Goal: Information Seeking & Learning: Learn about a topic

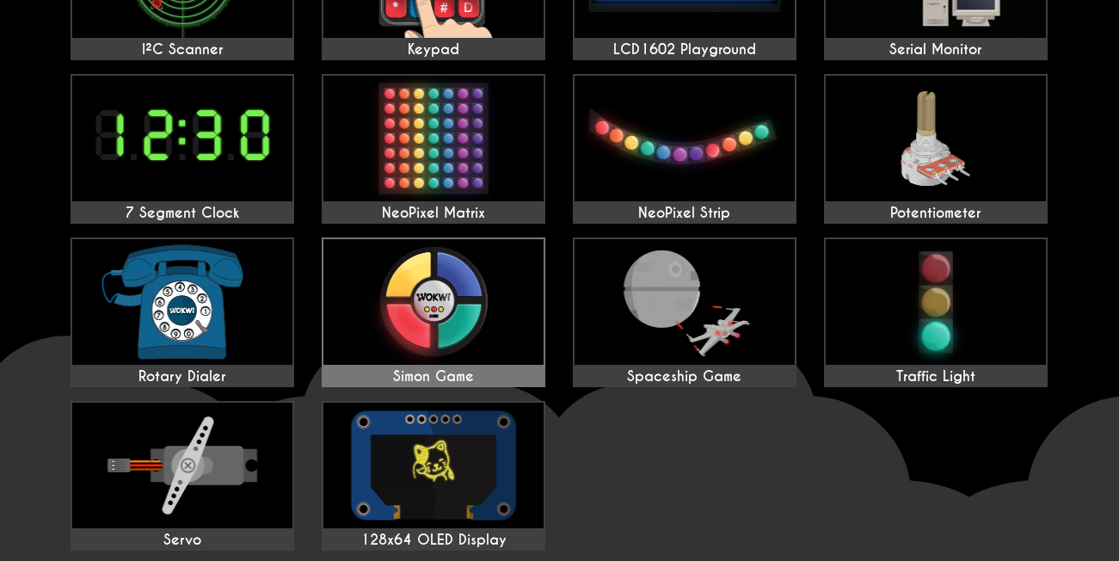
scroll to position [602, 0]
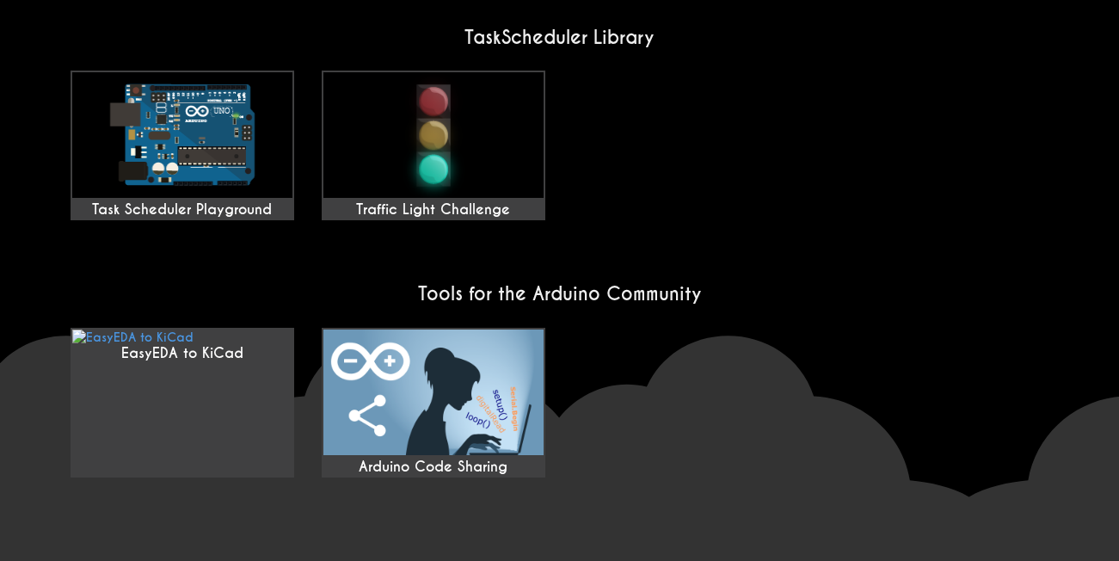
scroll to position [1434, 0]
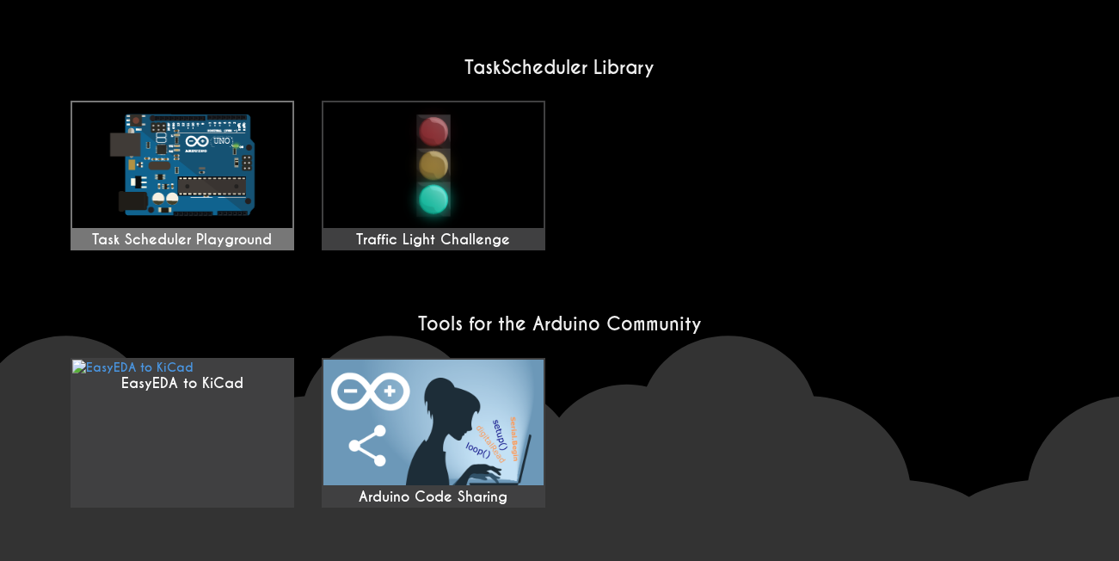
click at [235, 169] on img at bounding box center [182, 165] width 220 height 126
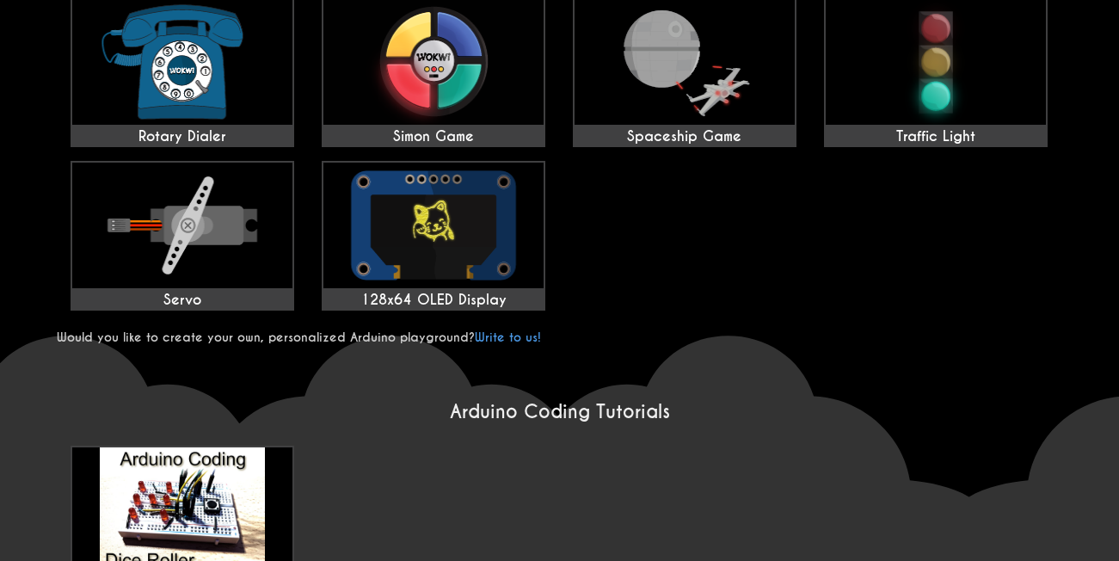
scroll to position [918, 0]
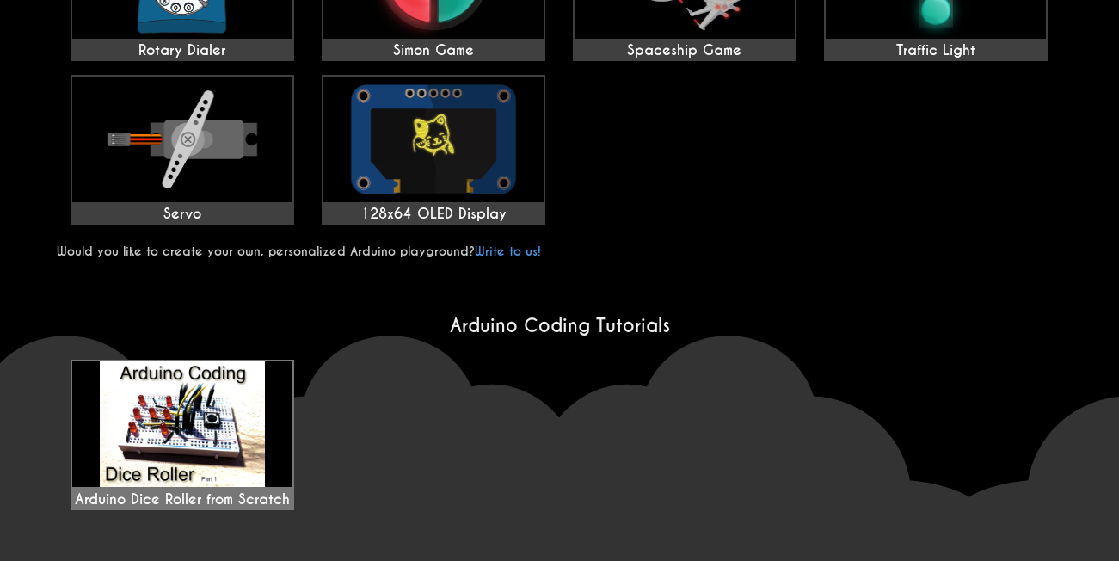
click at [189, 411] on img at bounding box center [182, 424] width 220 height 126
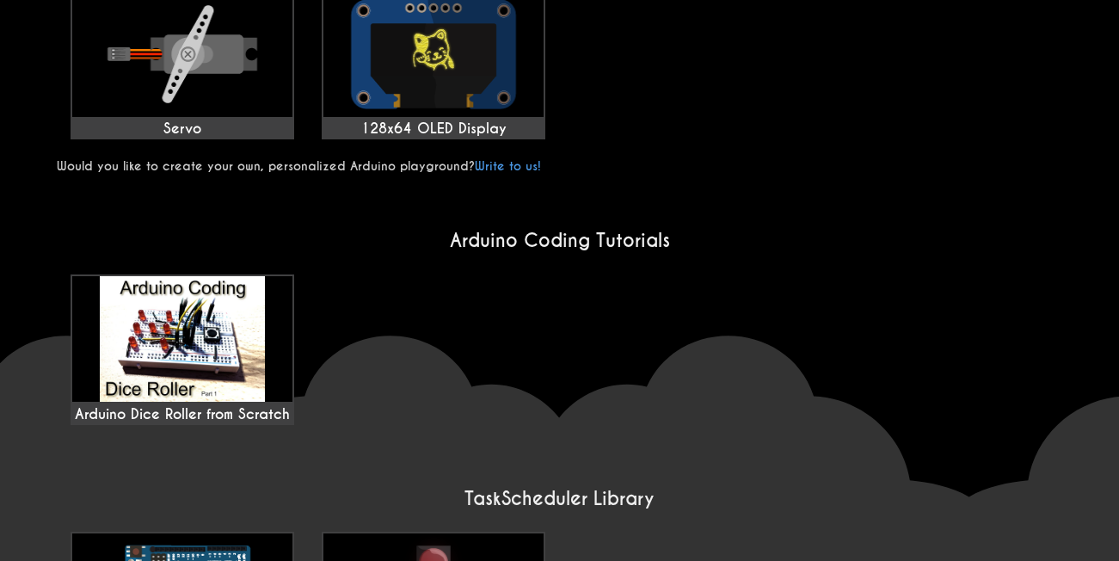
scroll to position [1032, 0]
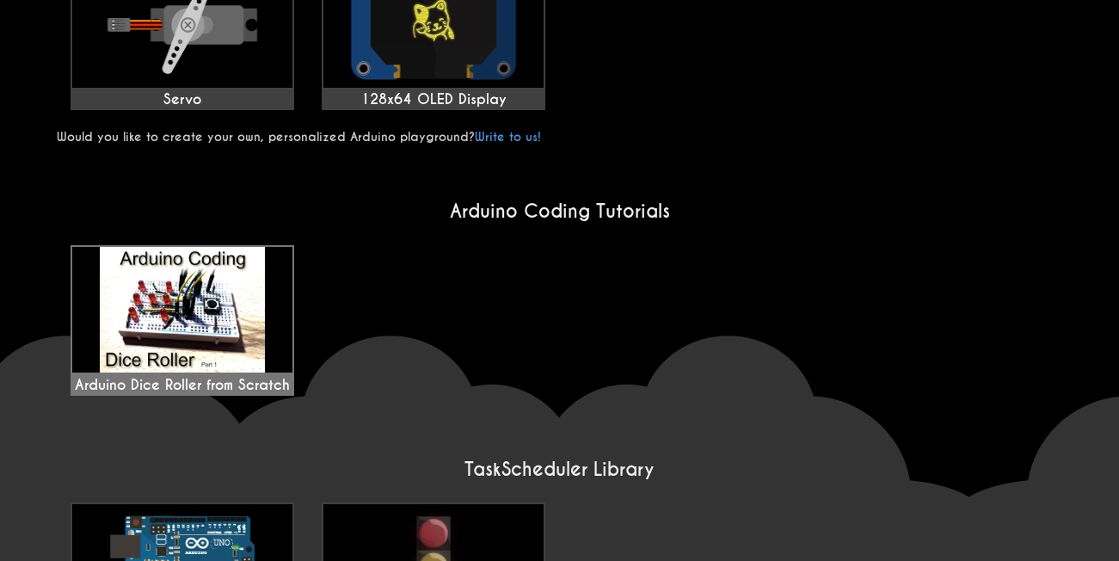
click at [219, 316] on img at bounding box center [182, 310] width 220 height 126
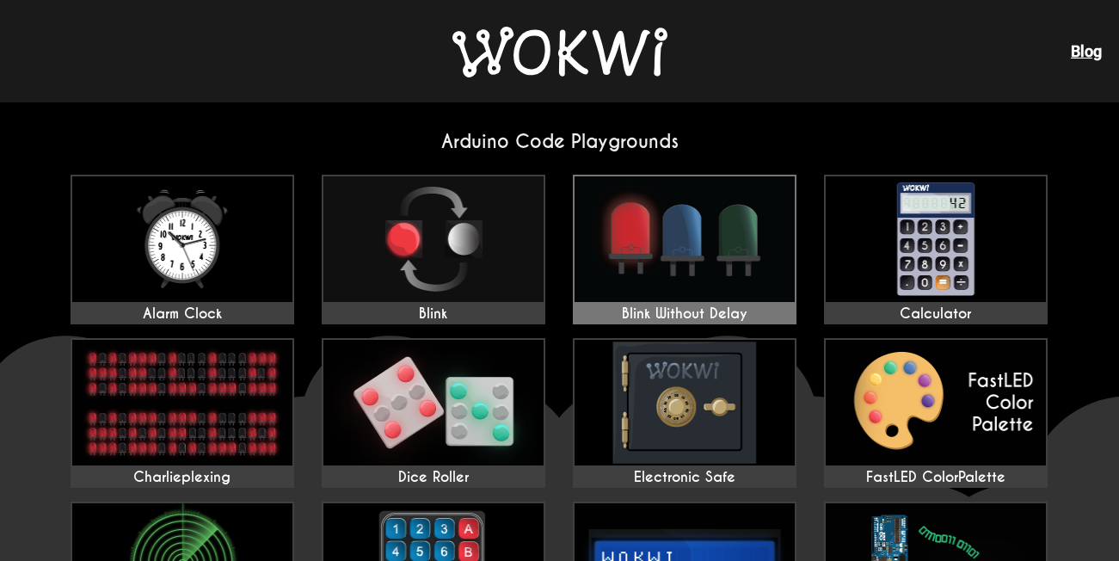
scroll to position [0, 0]
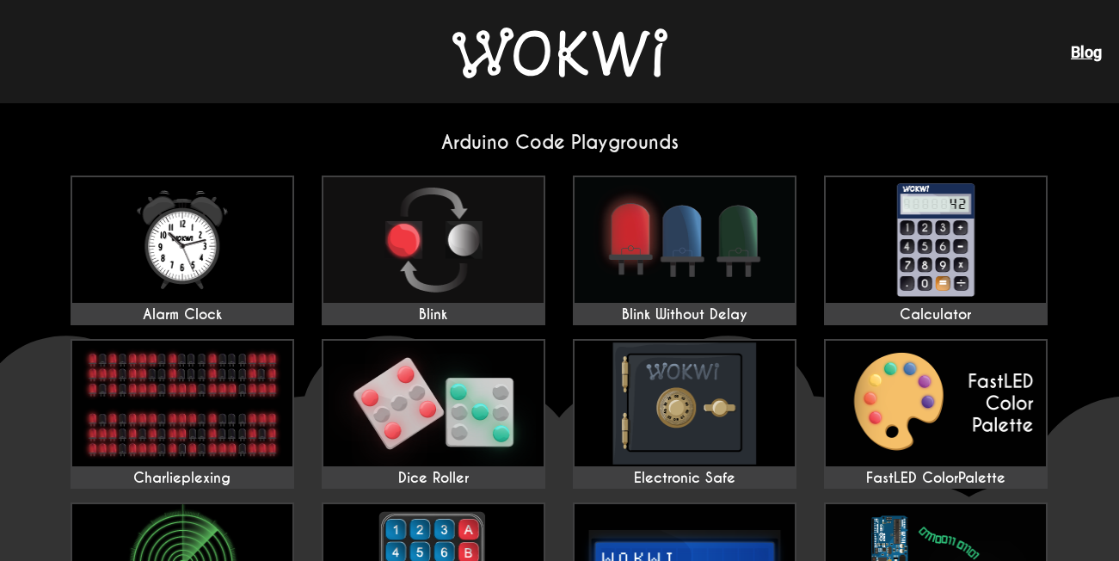
click at [662, 140] on h2 "Arduino Code Playgrounds" at bounding box center [560, 142] width 1006 height 23
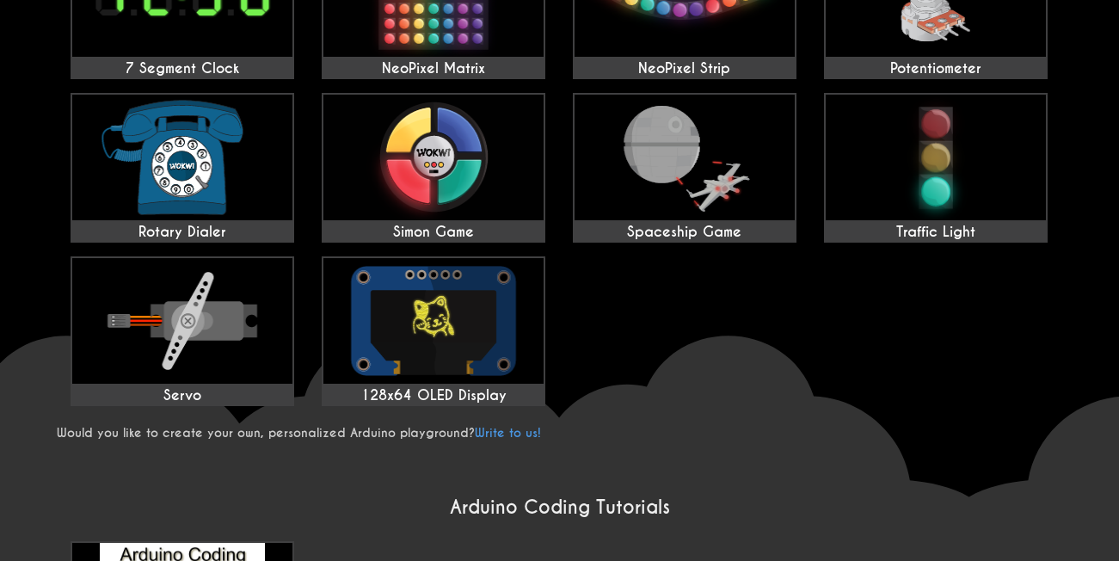
scroll to position [860, 0]
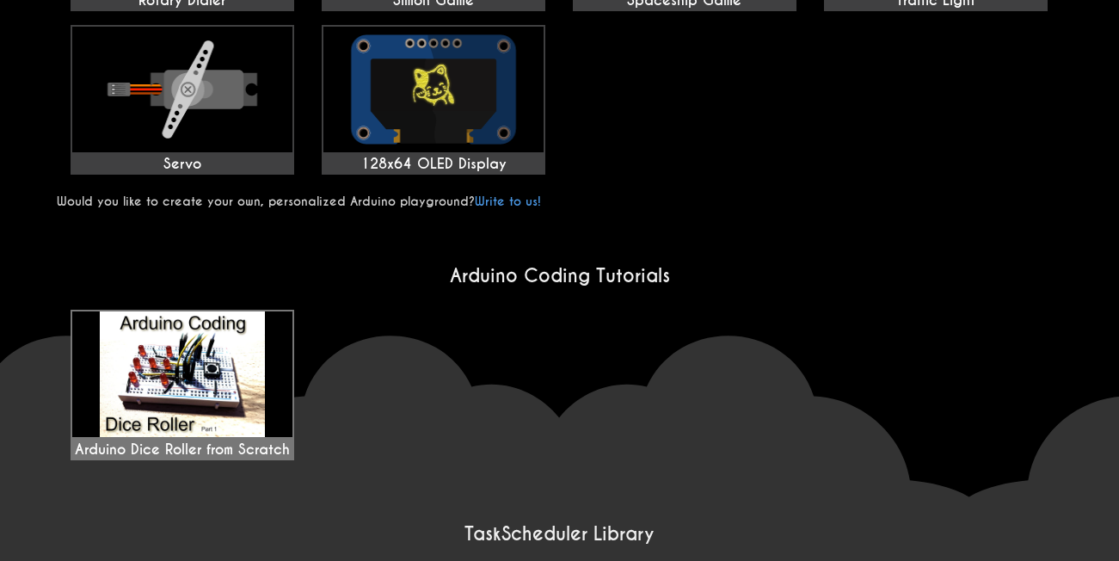
scroll to position [946, 0]
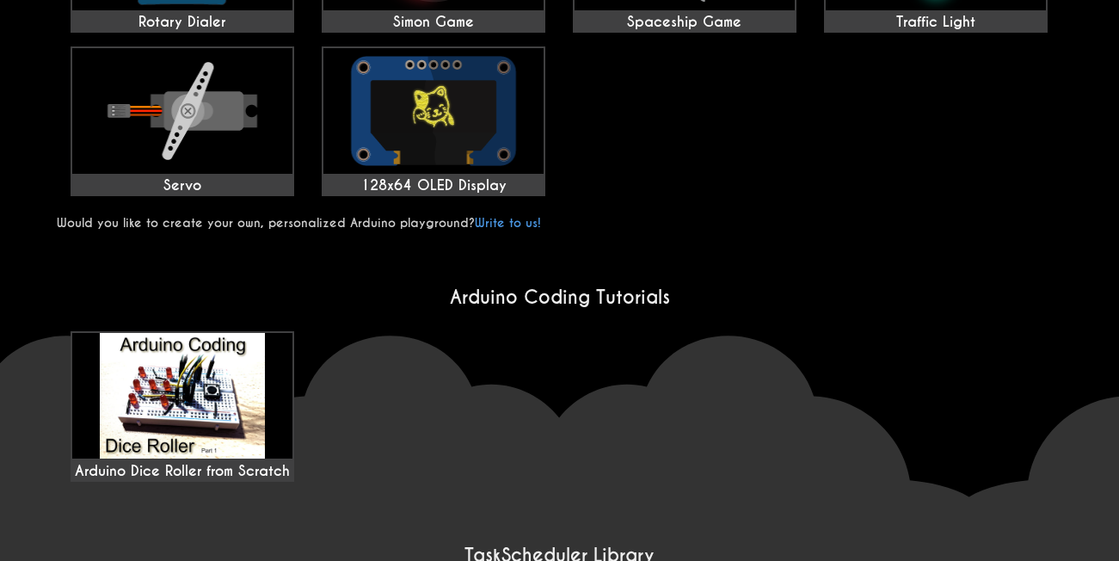
click at [28, 345] on wokwi-home "Arduino Code Playgrounds Alarm Clock Blink Blink Without Delay Calculator Charl…" at bounding box center [559, 107] width 1119 height 1900
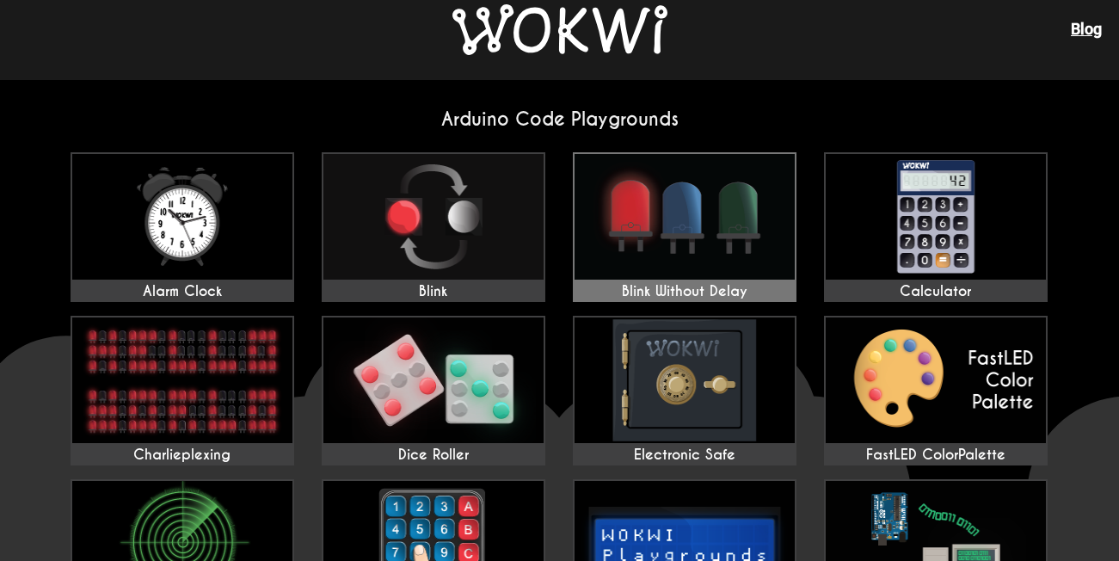
scroll to position [0, 0]
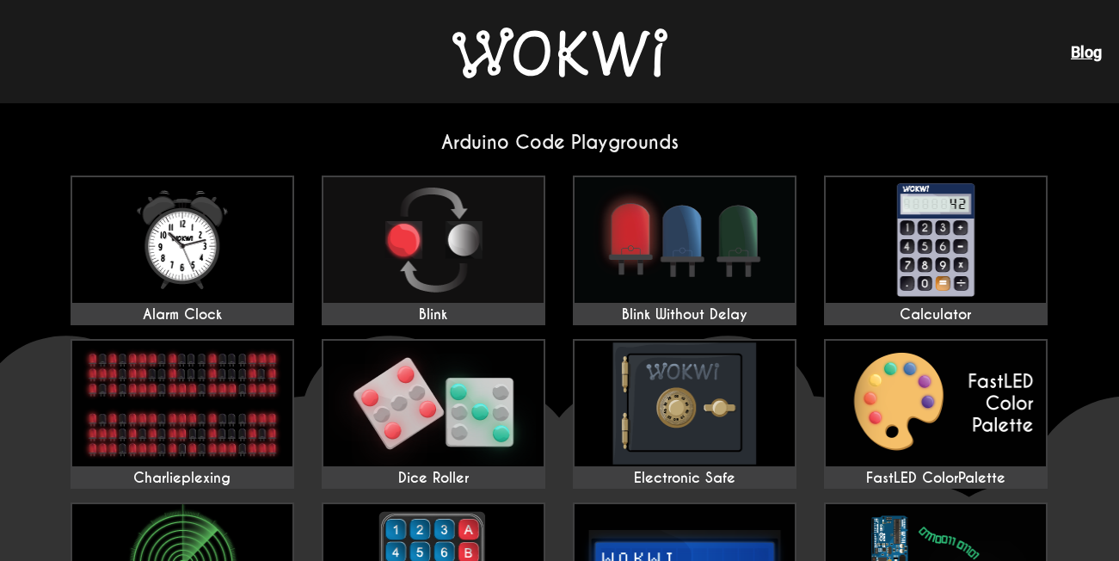
click at [646, 137] on h2 "Arduino Code Playgrounds" at bounding box center [560, 142] width 1006 height 23
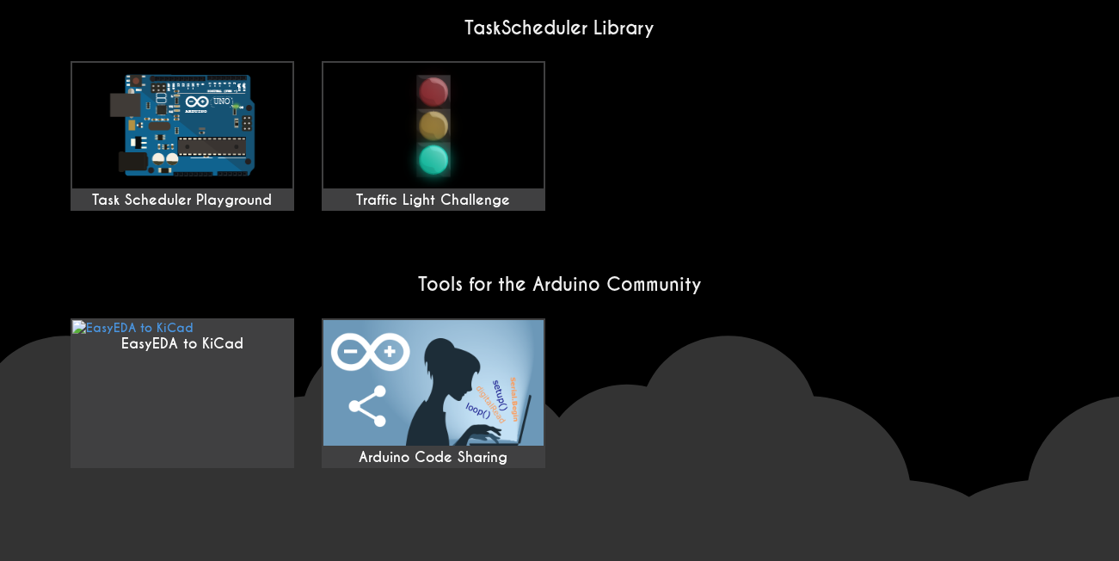
scroll to position [1520, 0]
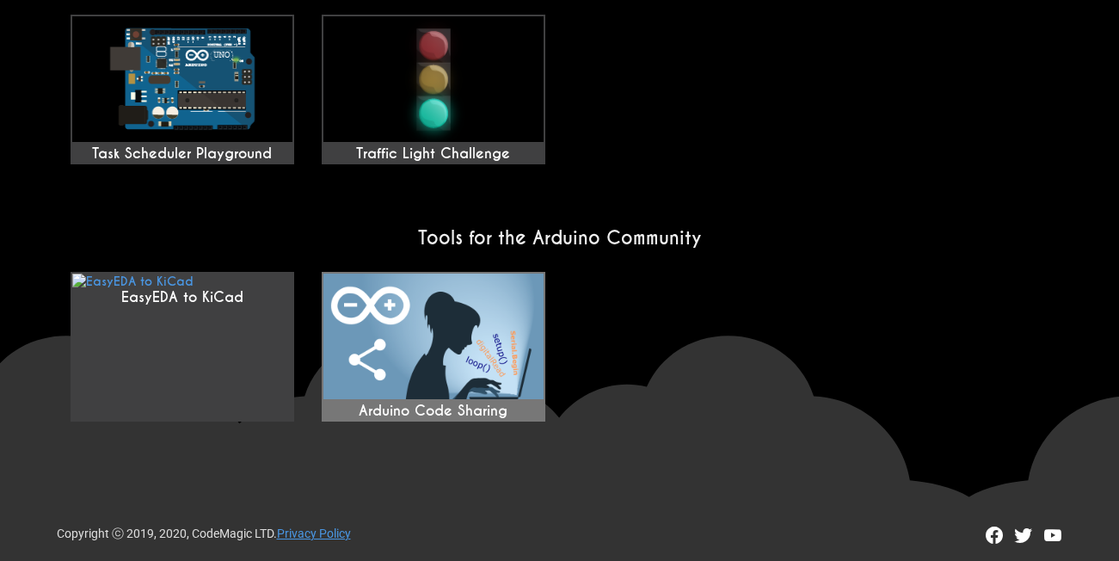
click at [437, 417] on div "Arduino Code Sharing" at bounding box center [433, 410] width 220 height 17
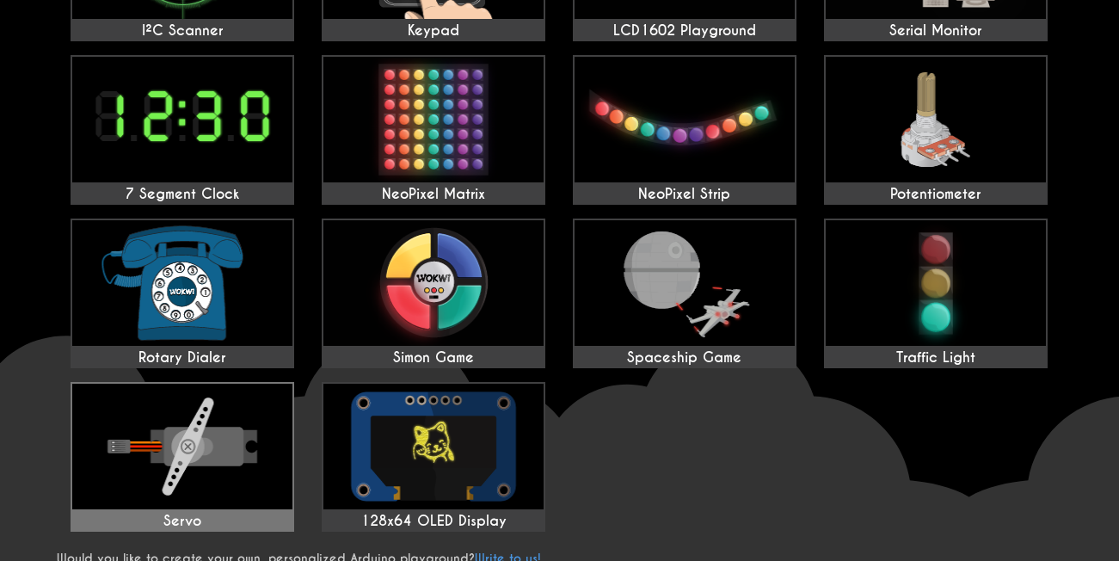
scroll to position [602, 0]
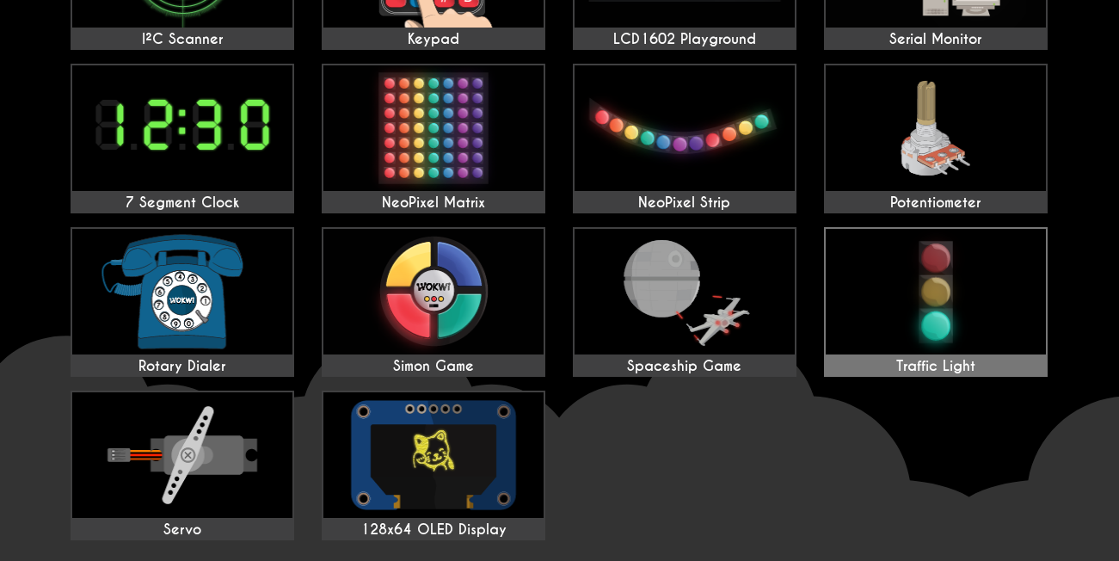
click at [989, 322] on img at bounding box center [936, 292] width 220 height 126
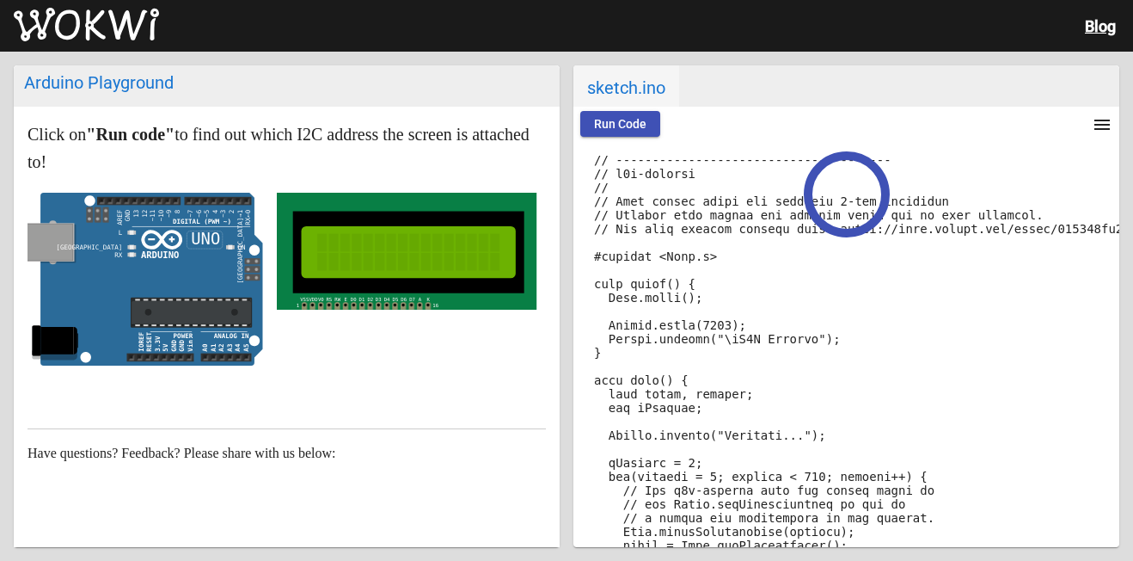
scroll to position [172, 0]
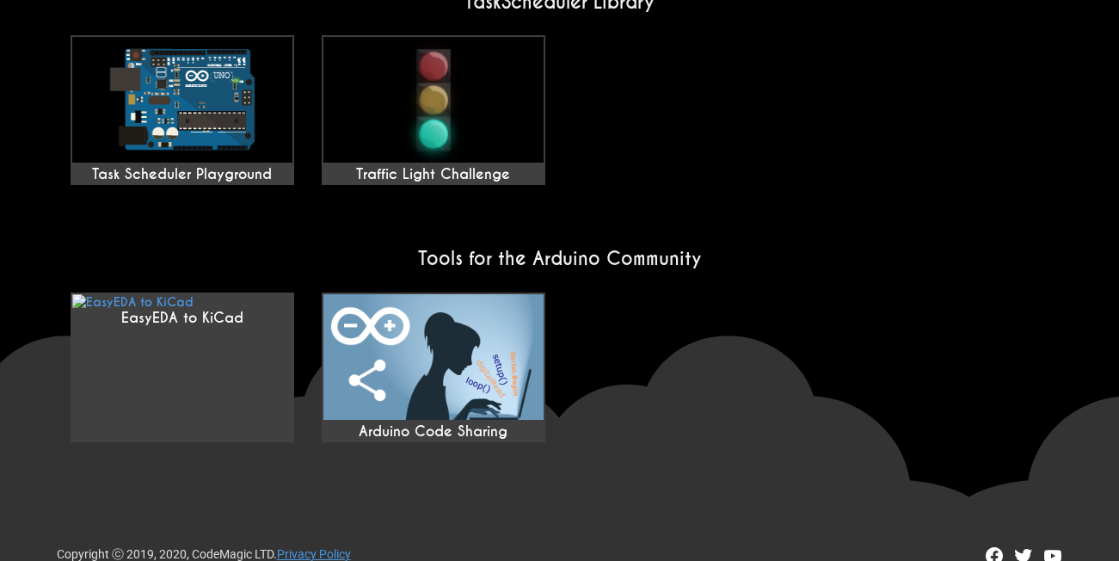
scroll to position [1520, 0]
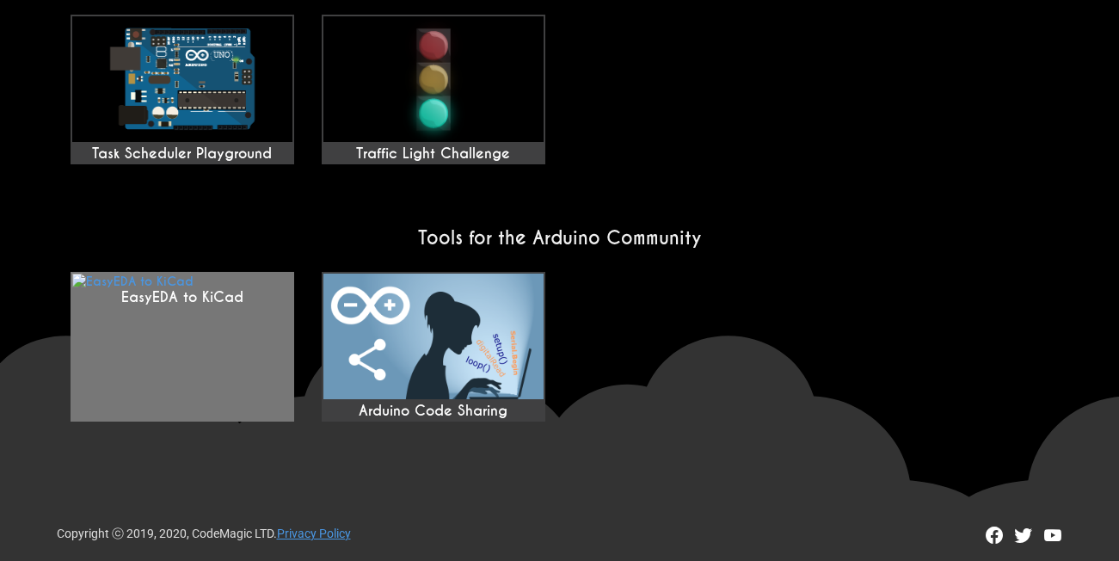
click at [193, 403] on link "EasyEDA to KiCad" at bounding box center [183, 347] width 224 height 150
